Goal: Entertainment & Leisure: Consume media (video, audio)

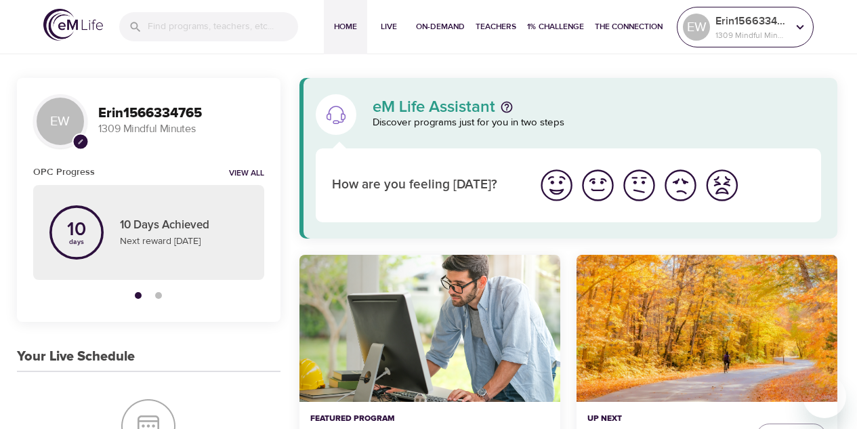
click at [728, 38] on p "1309 Mindful Minutes" at bounding box center [751, 35] width 72 height 12
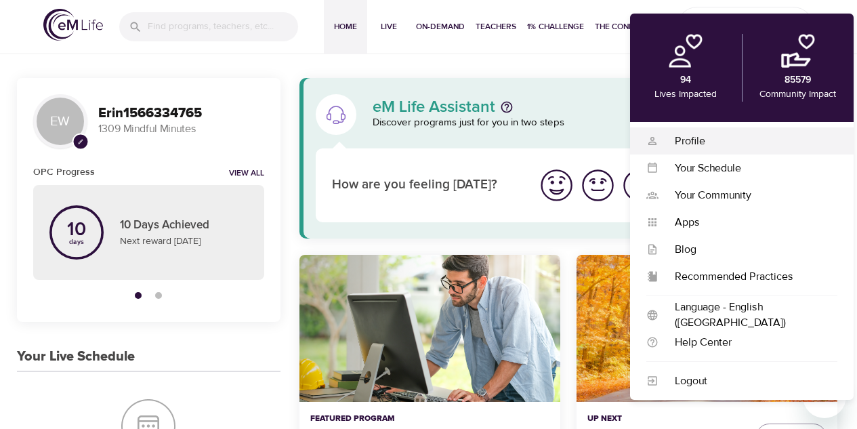
click at [715, 141] on div "Profile" at bounding box center [748, 141] width 179 height 16
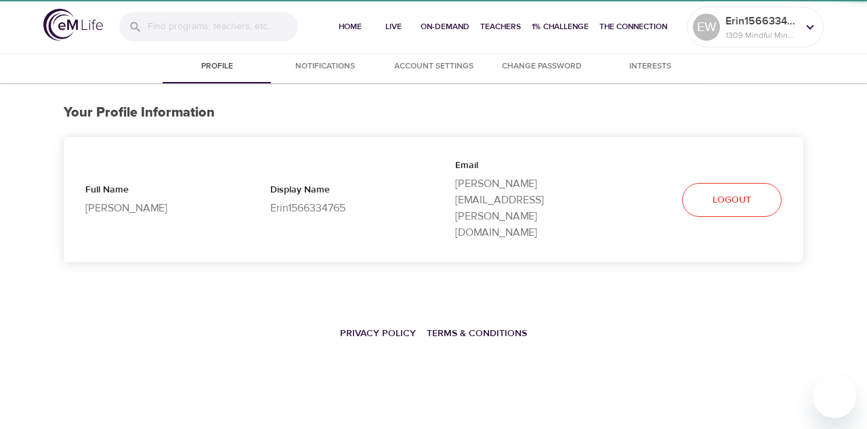
select select "10"
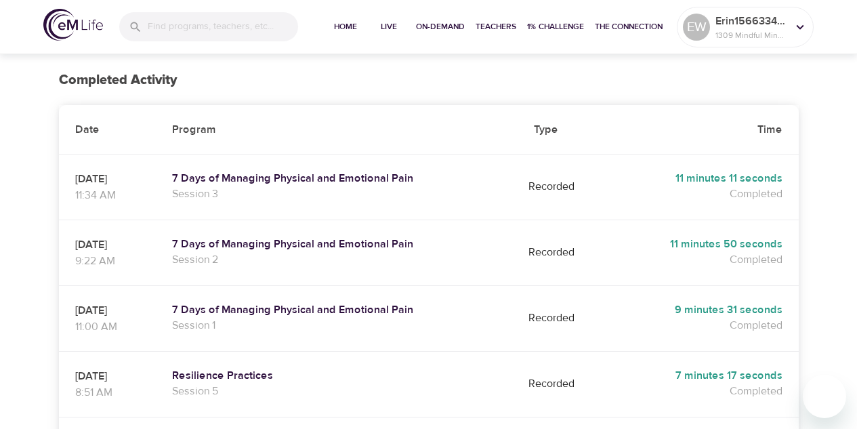
scroll to position [203, 0]
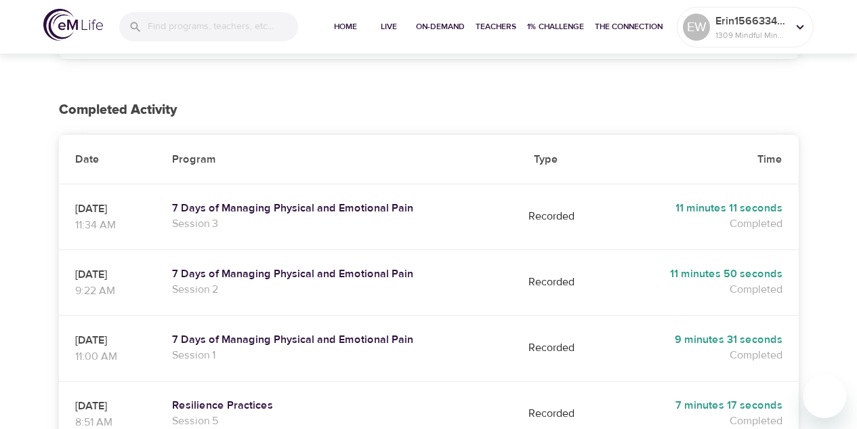
click at [79, 18] on img at bounding box center [73, 25] width 60 height 32
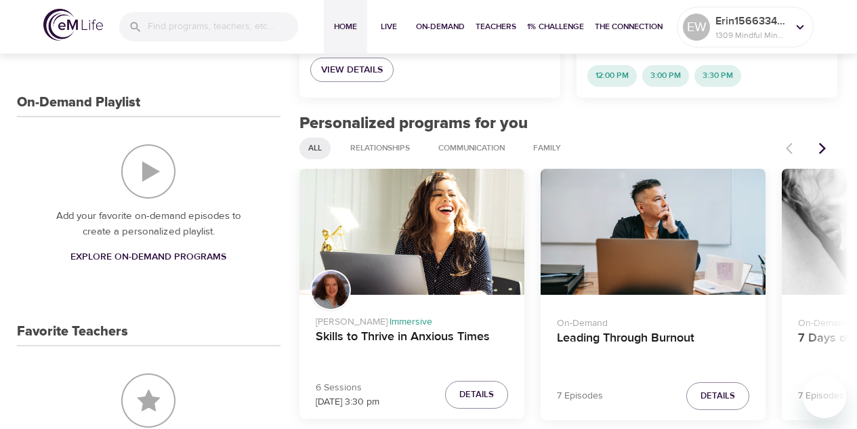
scroll to position [474, 0]
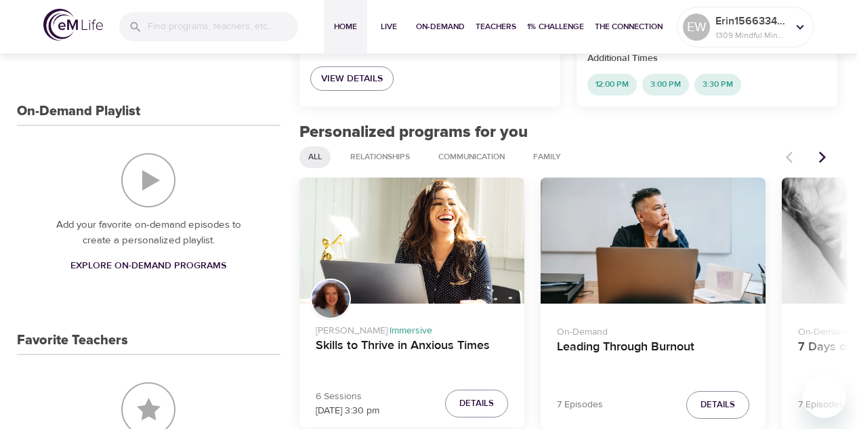
click at [149, 265] on span "Explore On-Demand Programs" at bounding box center [148, 265] width 156 height 17
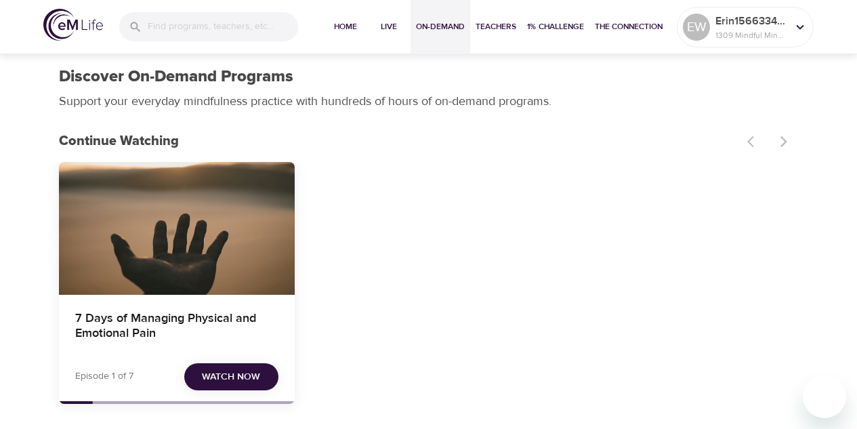
click at [149, 265] on div "7 Days of Managing Physical and Emotional Pain" at bounding box center [177, 228] width 236 height 133
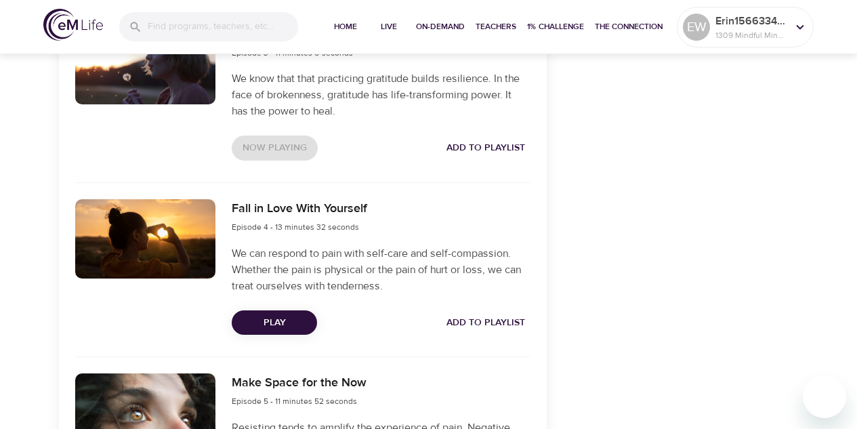
scroll to position [881, 0]
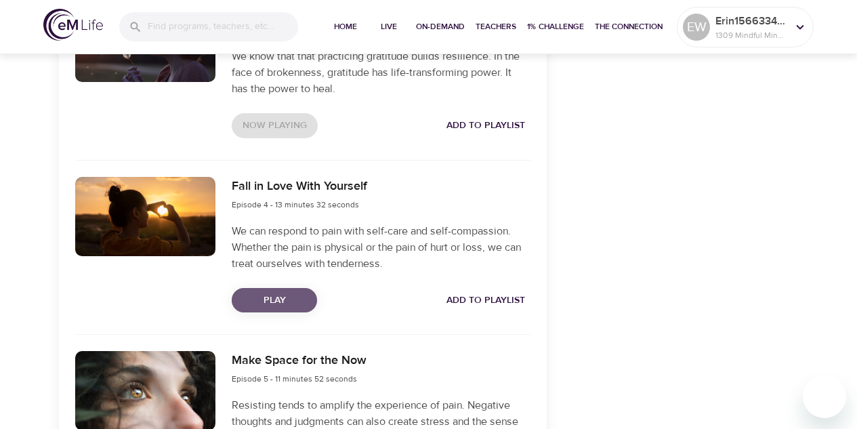
click at [249, 298] on span "Play" at bounding box center [275, 300] width 64 height 17
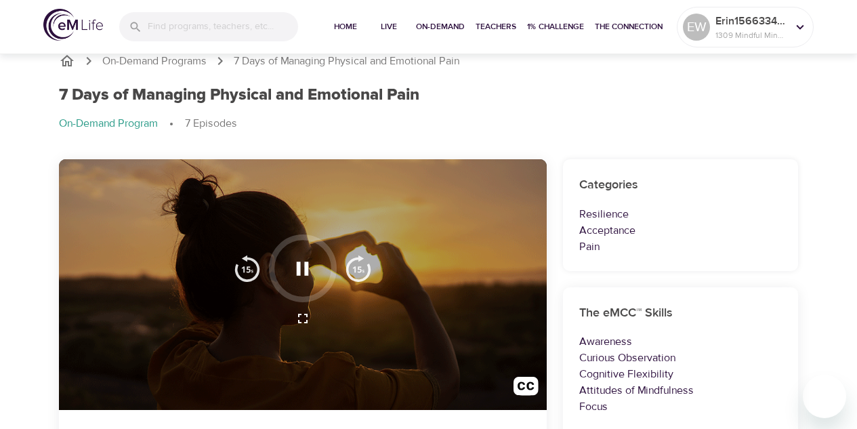
scroll to position [0, 0]
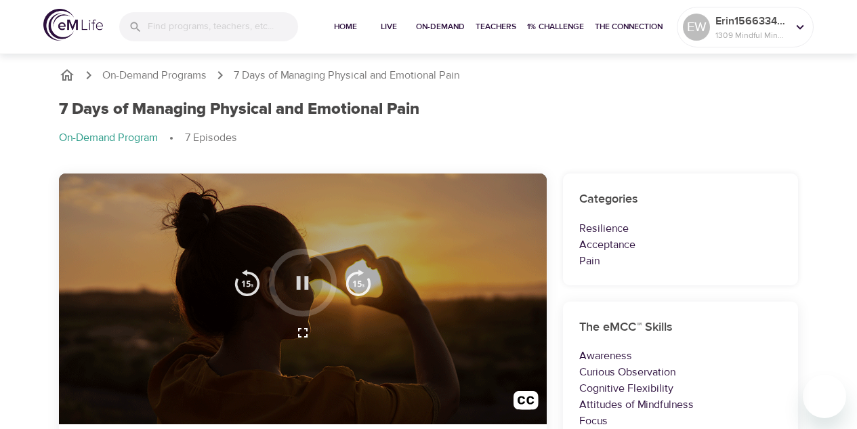
click at [308, 286] on icon "button" at bounding box center [303, 283] width 12 height 14
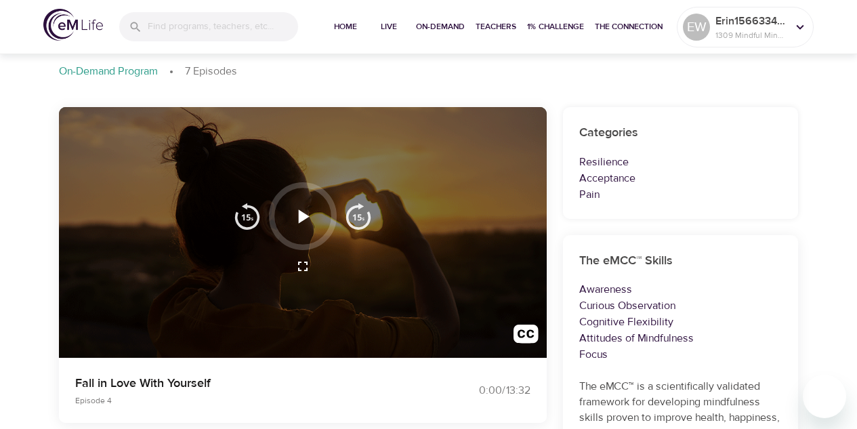
scroll to position [68, 0]
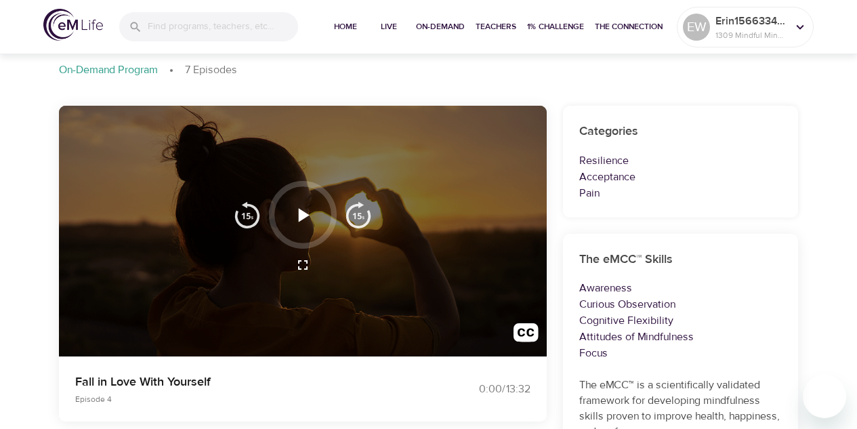
click at [307, 216] on icon "button" at bounding box center [304, 215] width 11 height 14
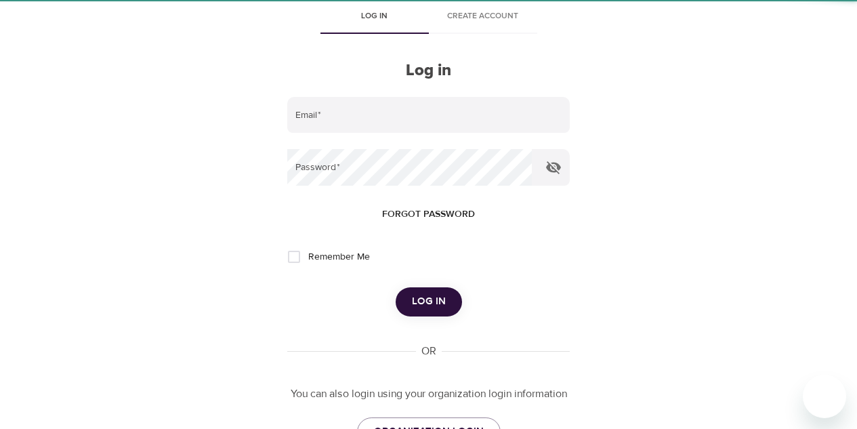
scroll to position [51, 0]
